Goal: Navigation & Orientation: Find specific page/section

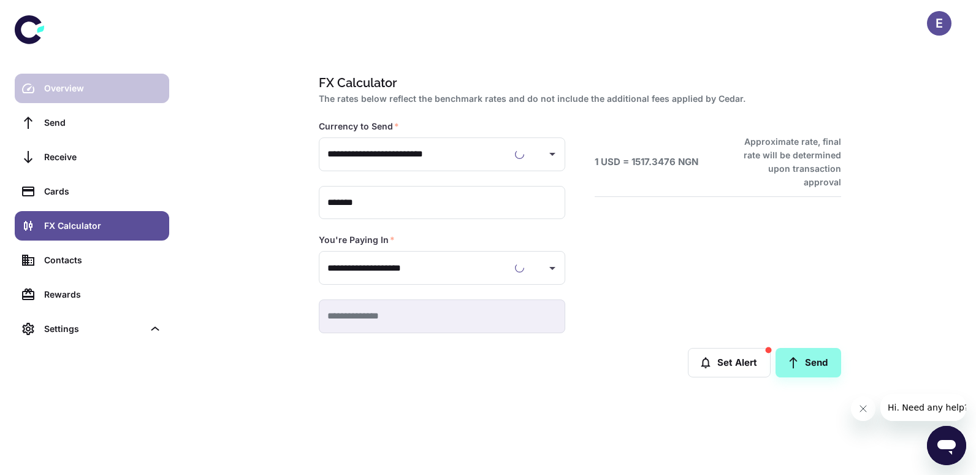
click at [83, 89] on div "Overview" at bounding box center [103, 88] width 118 height 13
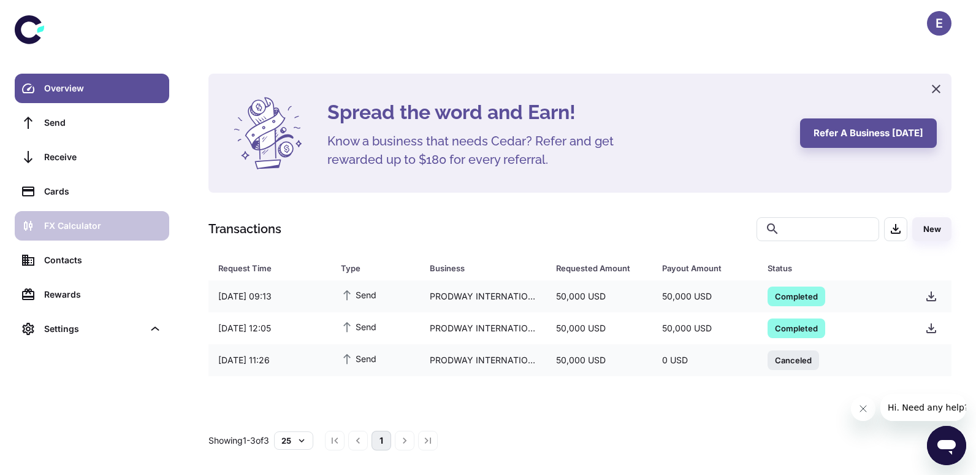
click at [107, 222] on div "FX Calculator" at bounding box center [103, 225] width 118 height 13
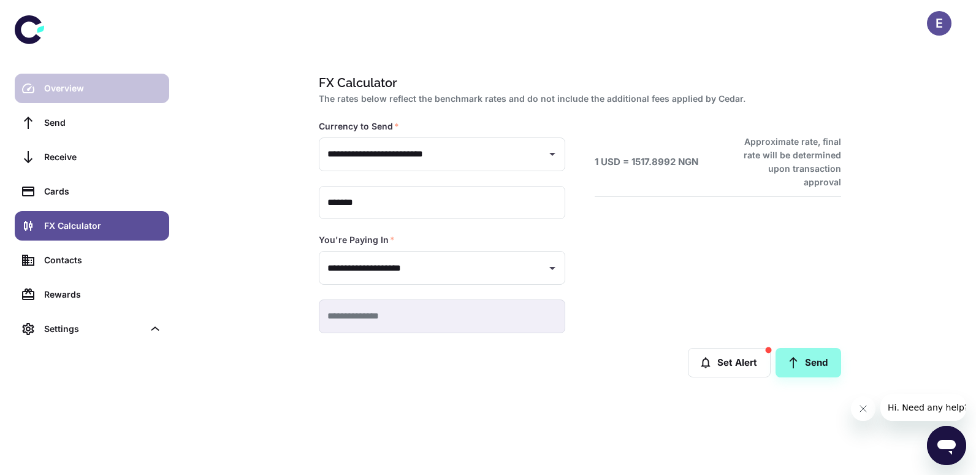
click at [80, 86] on div "Overview" at bounding box center [103, 88] width 118 height 13
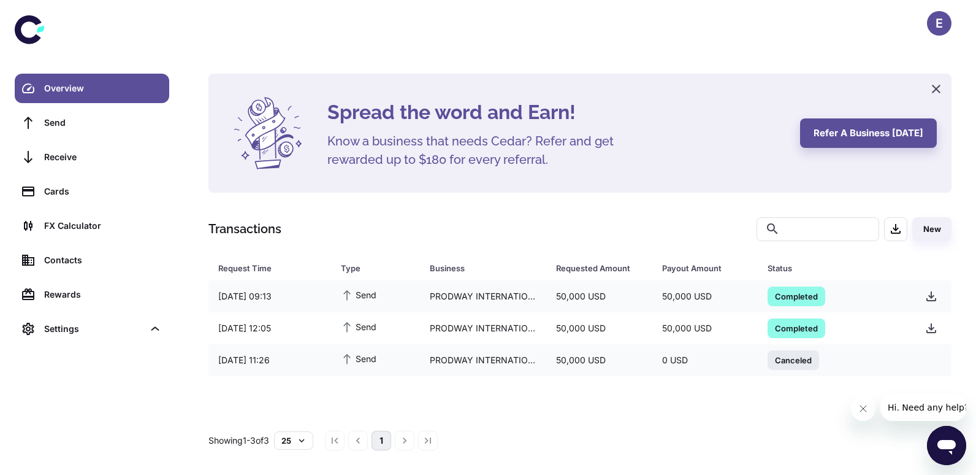
click at [410, 439] on li "pagination navigation" at bounding box center [404, 440] width 23 height 20
